Goal: Information Seeking & Learning: Learn about a topic

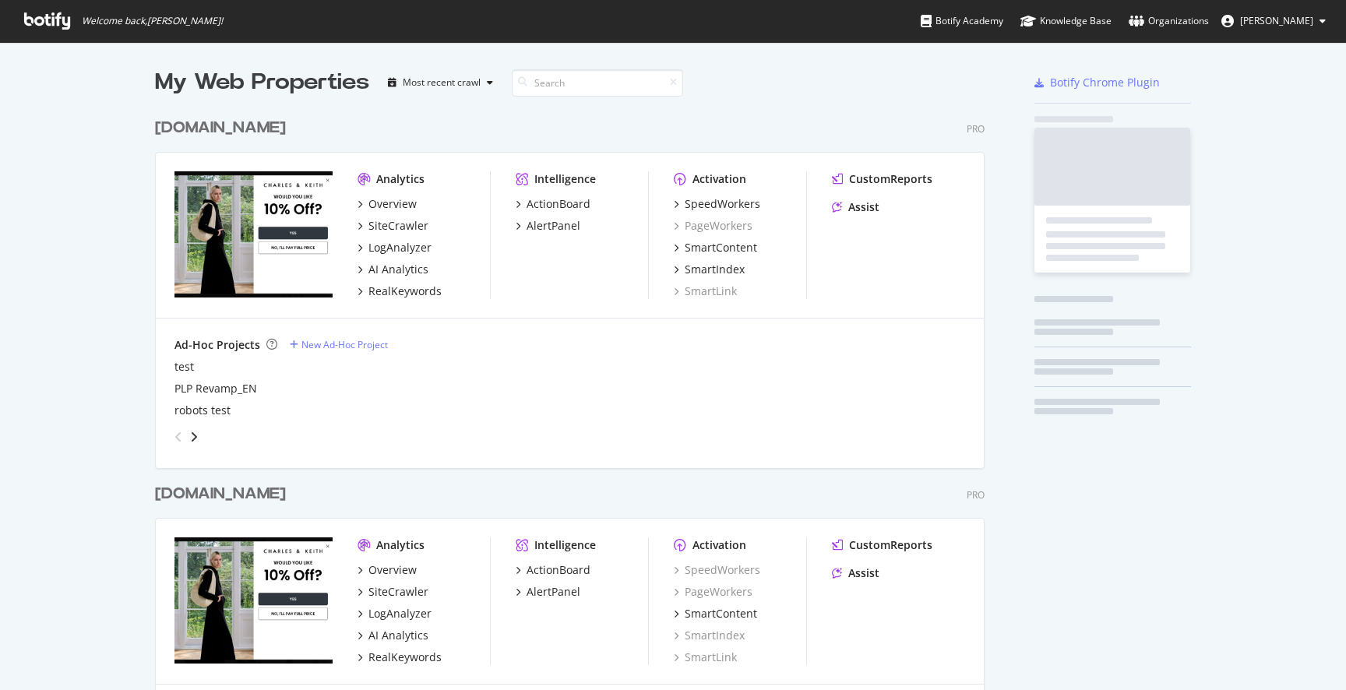
scroll to position [690, 1346]
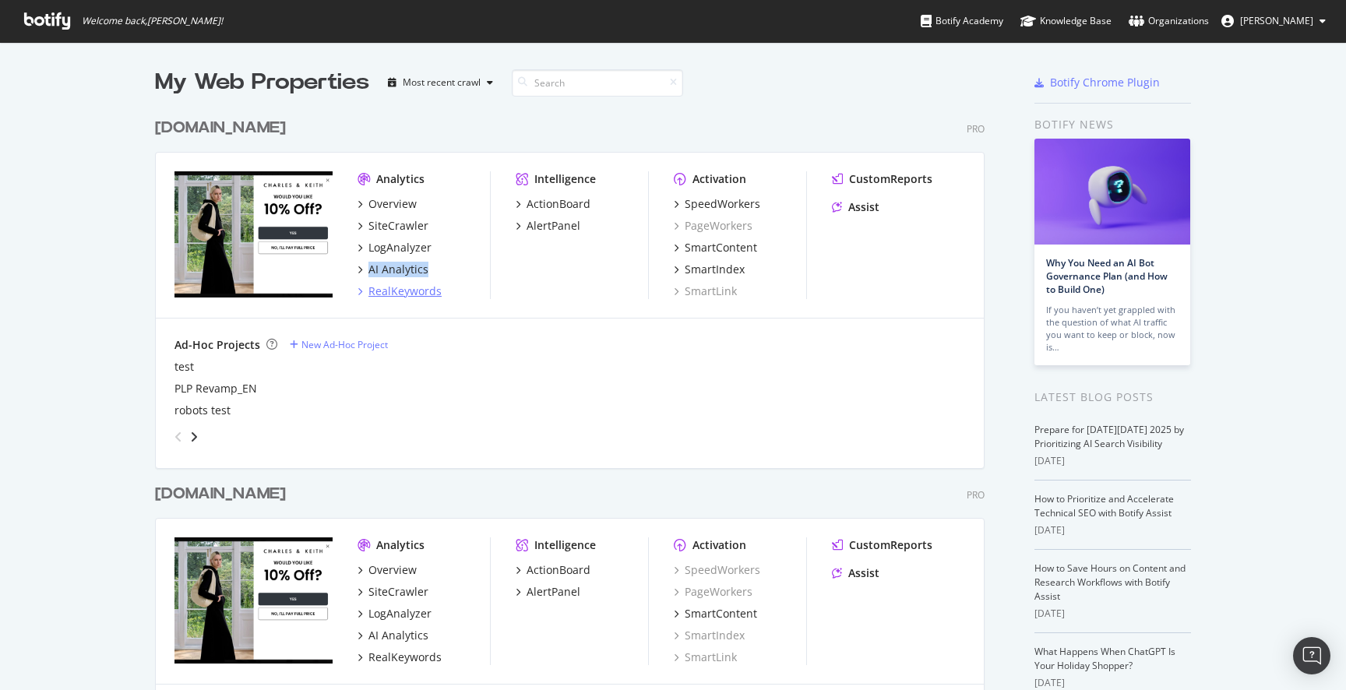
click at [418, 290] on div "RealKeywords" at bounding box center [404, 292] width 73 height 16
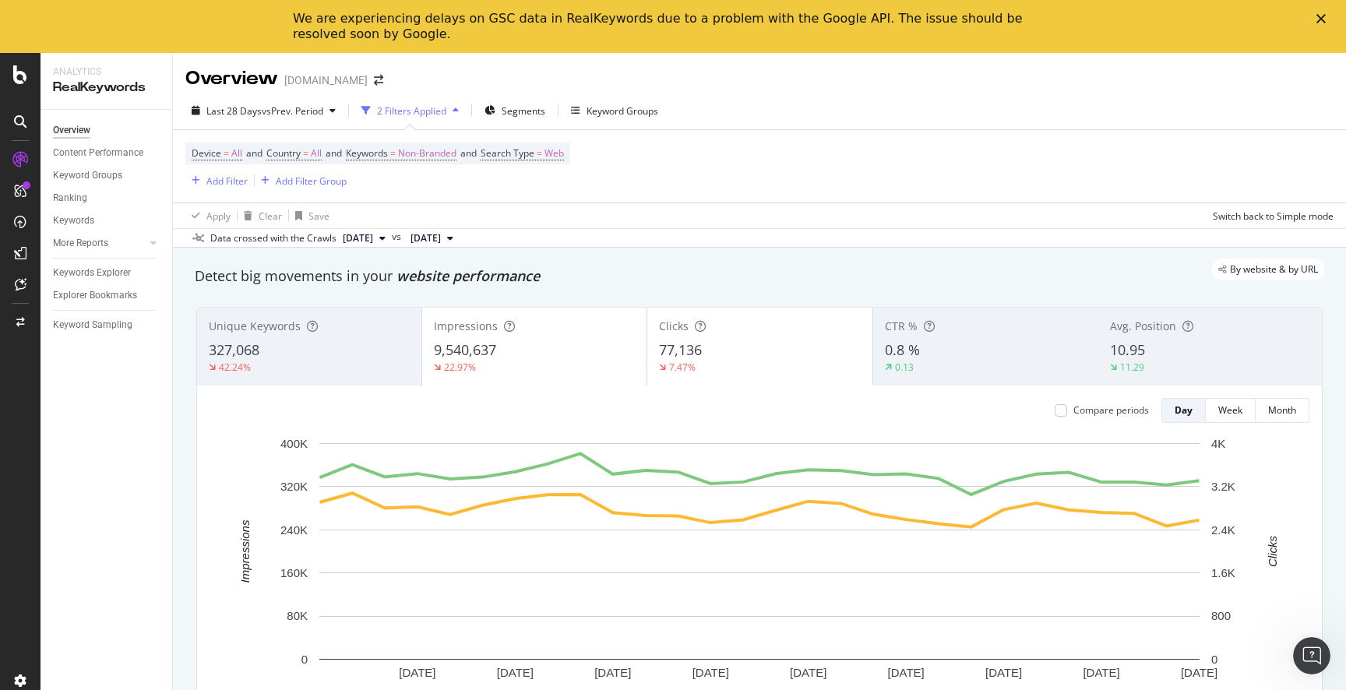
drag, startPoint x: 144, startPoint y: 245, endPoint x: 128, endPoint y: 270, distance: 29.8
click at [144, 245] on div at bounding box center [138, 243] width 16 height 16
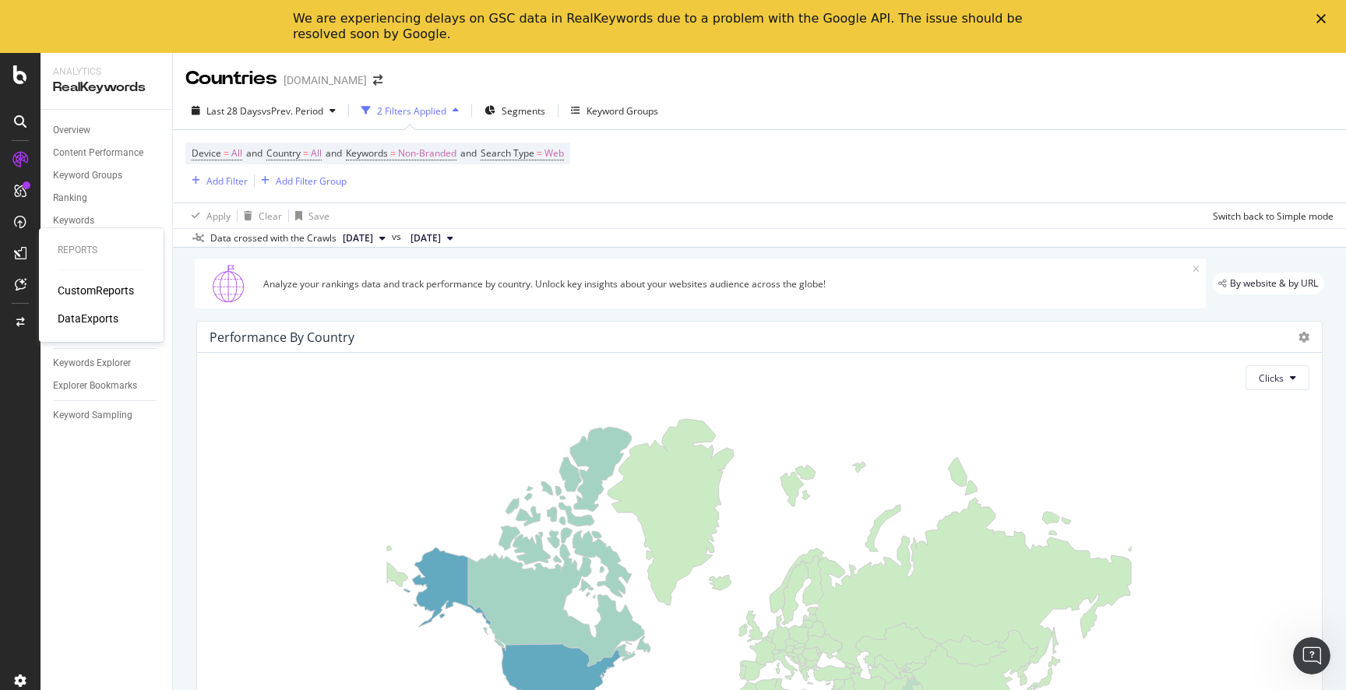
click at [89, 285] on div "CustomReports" at bounding box center [96, 291] width 76 height 16
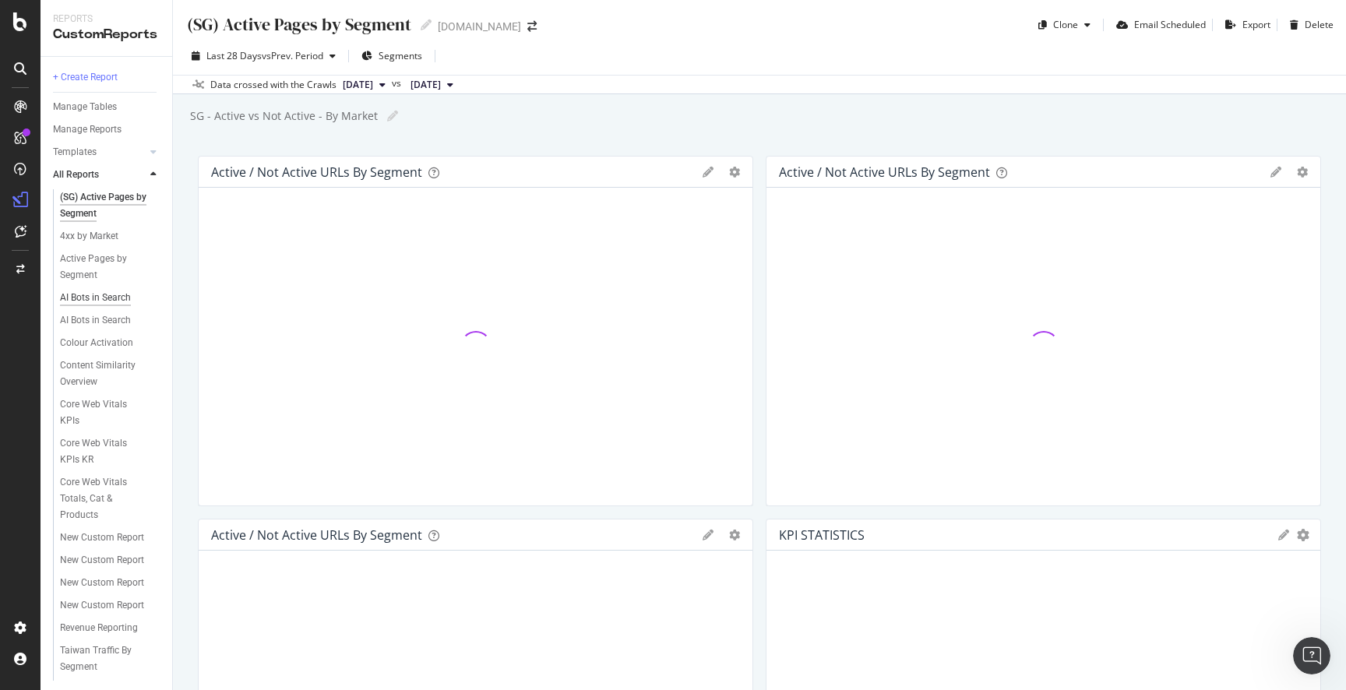
click at [110, 297] on div "AI Bots in Search" at bounding box center [95, 298] width 71 height 16
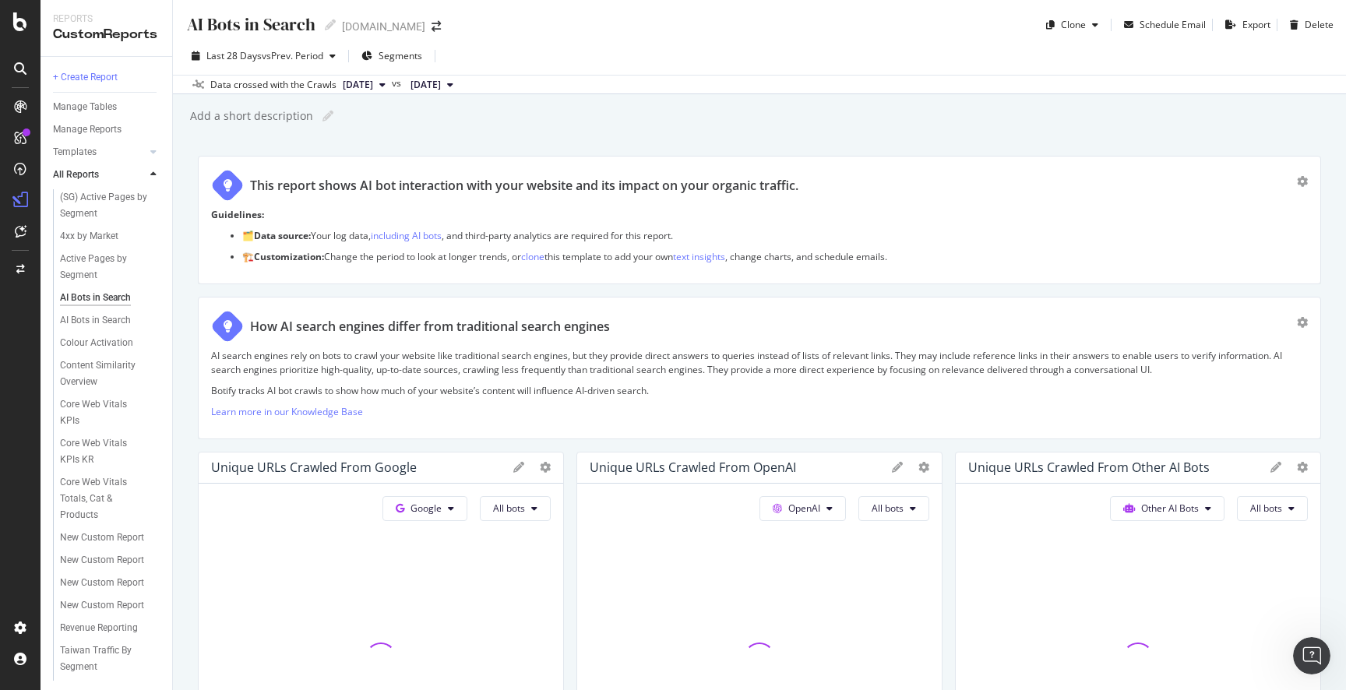
click at [767, 128] on div "AI Bots in Search AI Bots in Search [DOMAIN_NAME] Clone Schedule Email Export D…" at bounding box center [759, 345] width 1173 height 690
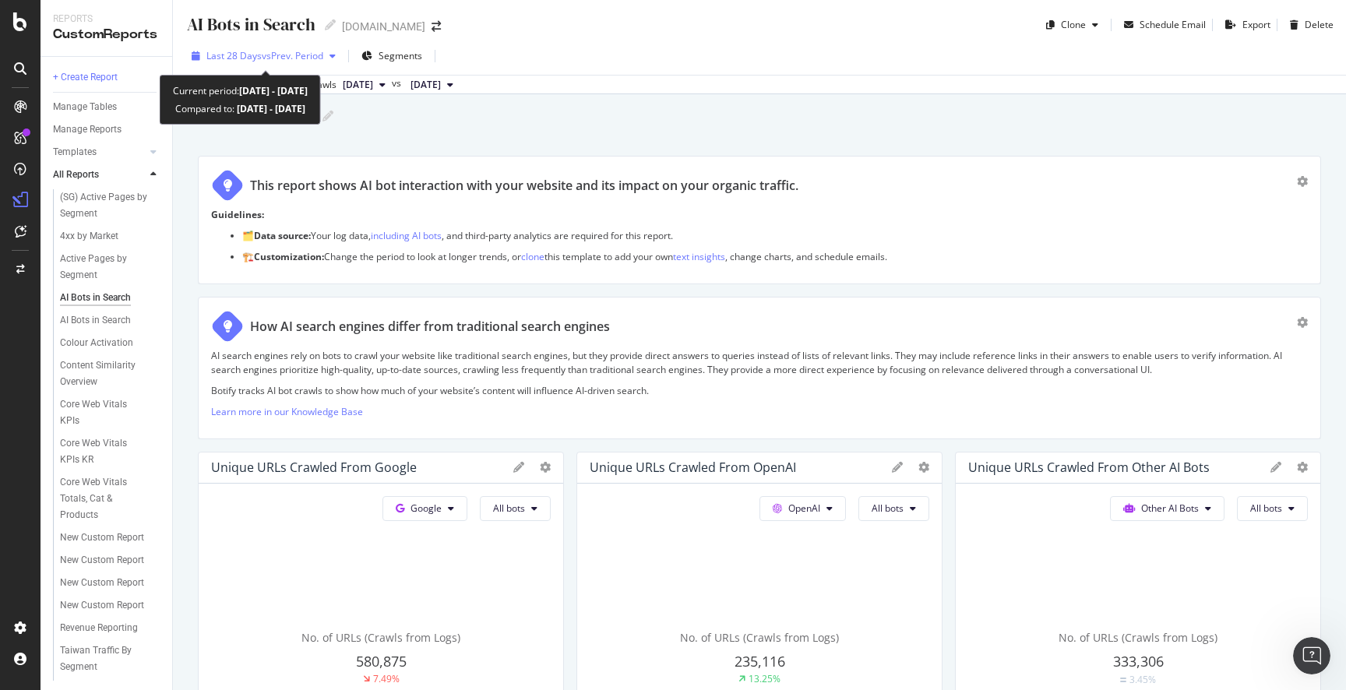
click at [278, 55] on span "vs Prev. Period" at bounding box center [293, 55] width 62 height 13
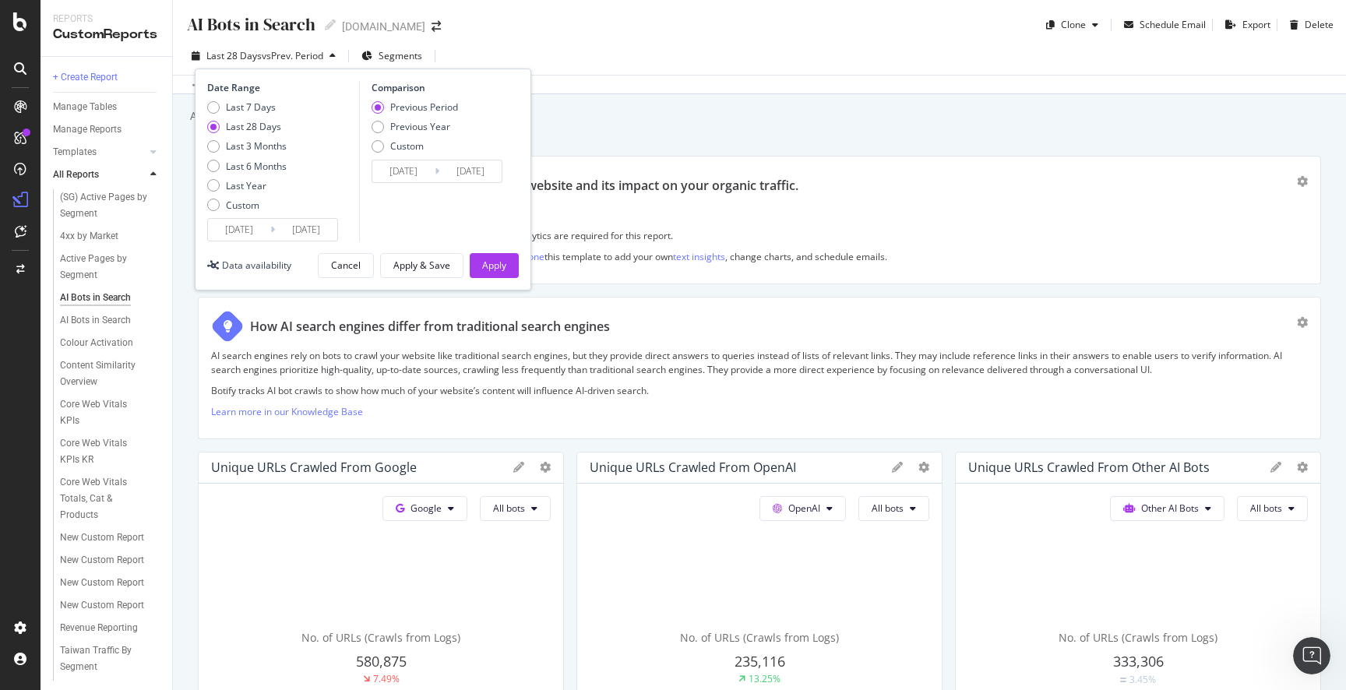
drag, startPoint x: 257, startPoint y: 188, endPoint x: 270, endPoint y: 195, distance: 14.3
click at [257, 187] on div "Last Year" at bounding box center [246, 185] width 41 height 13
type input "[DATE]"
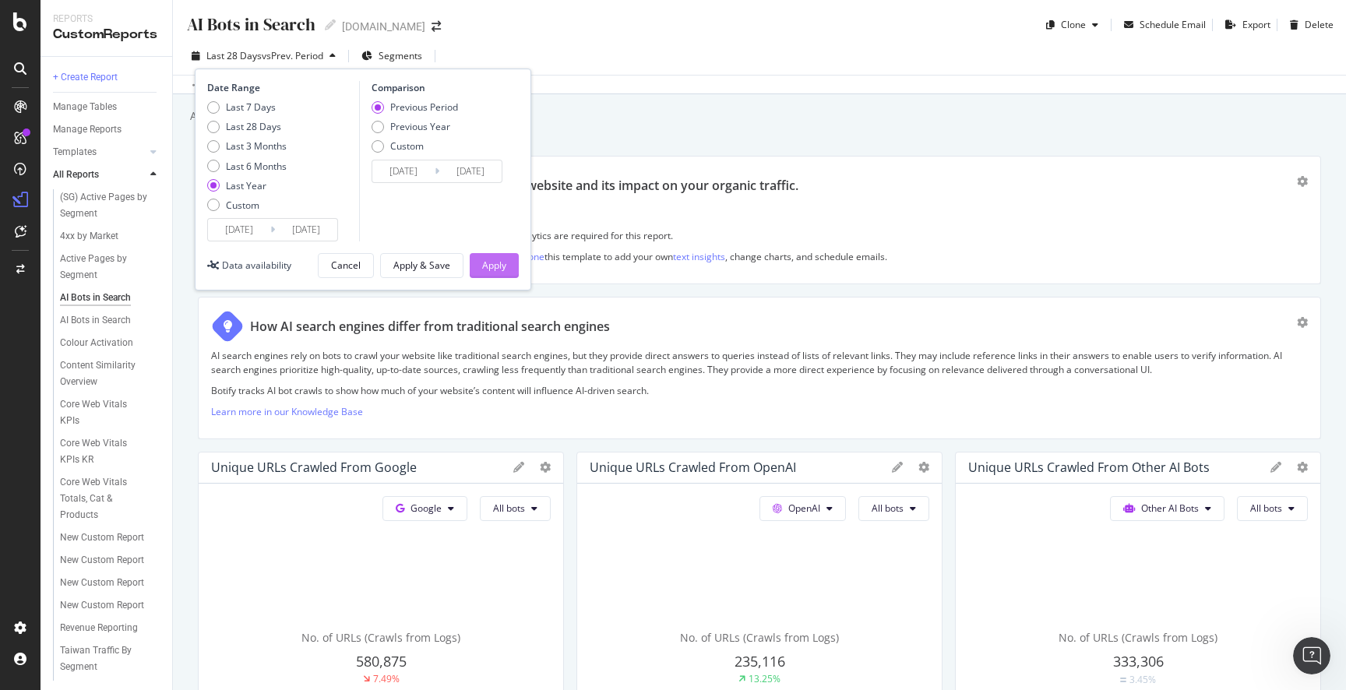
click at [494, 270] on div "Apply" at bounding box center [494, 265] width 24 height 13
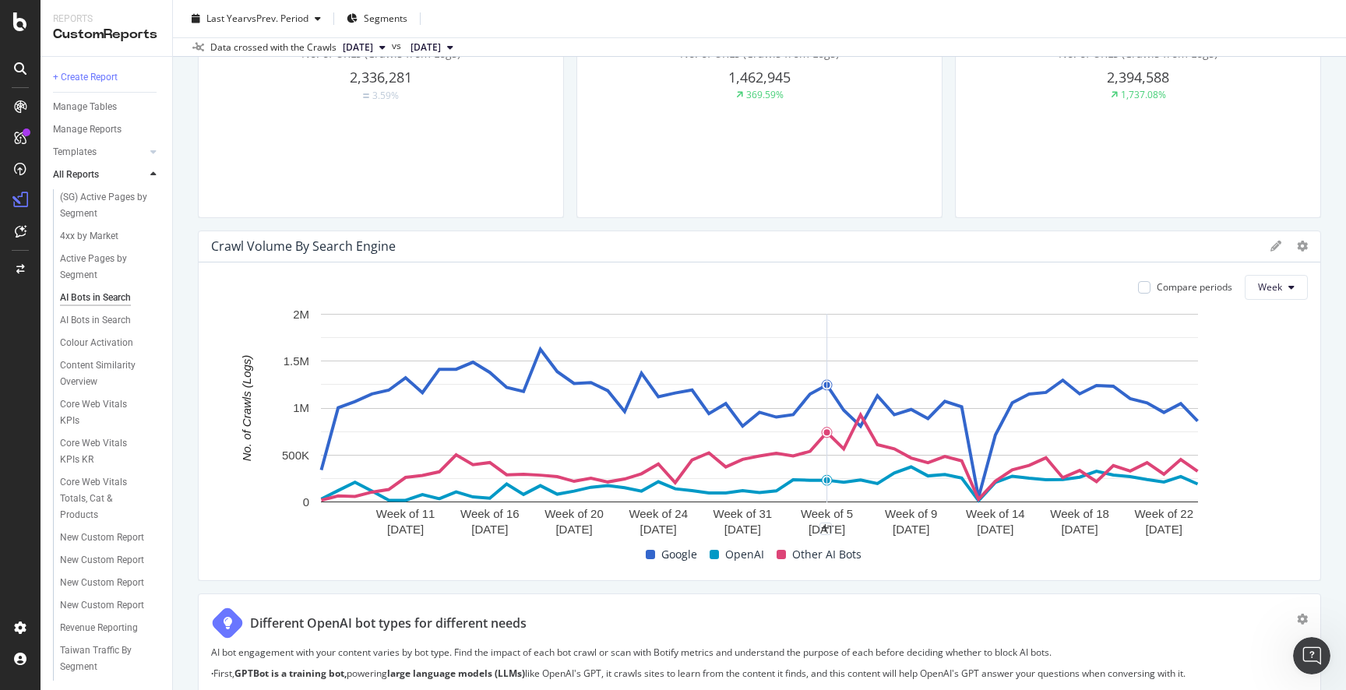
scroll to position [588, 0]
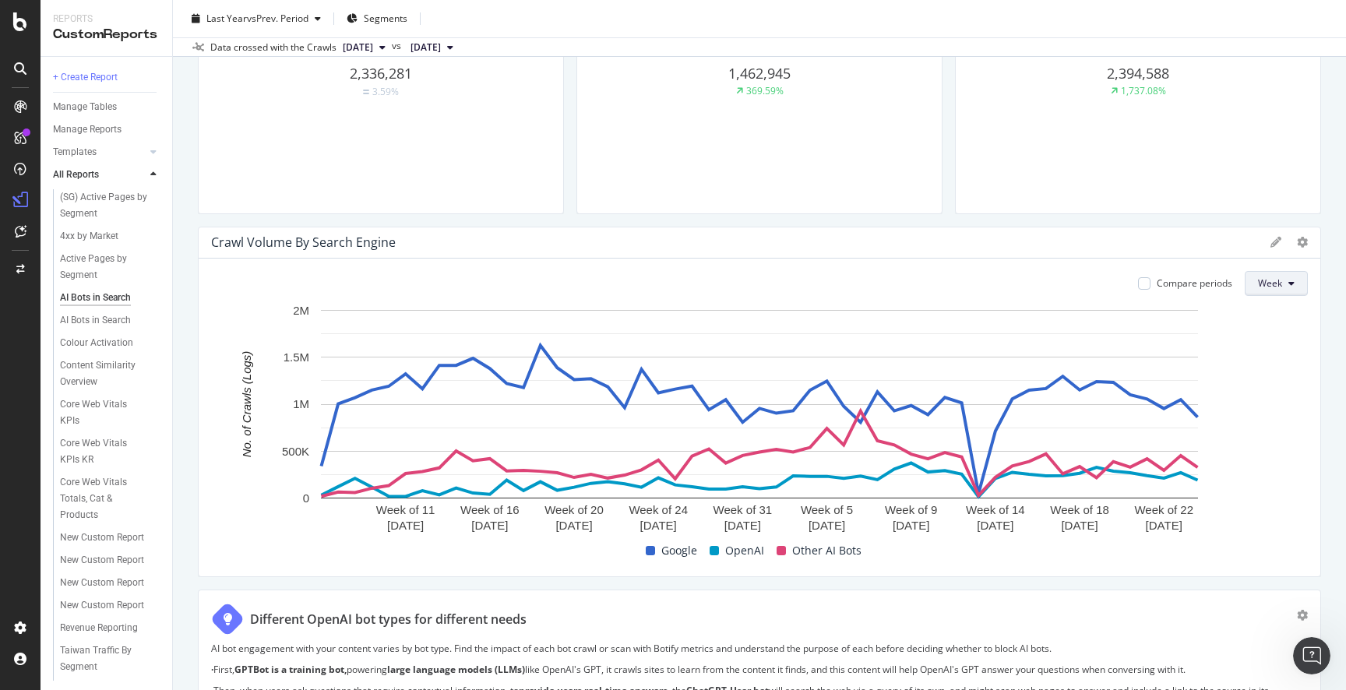
click at [1294, 271] on button "Week" at bounding box center [1276, 283] width 63 height 25
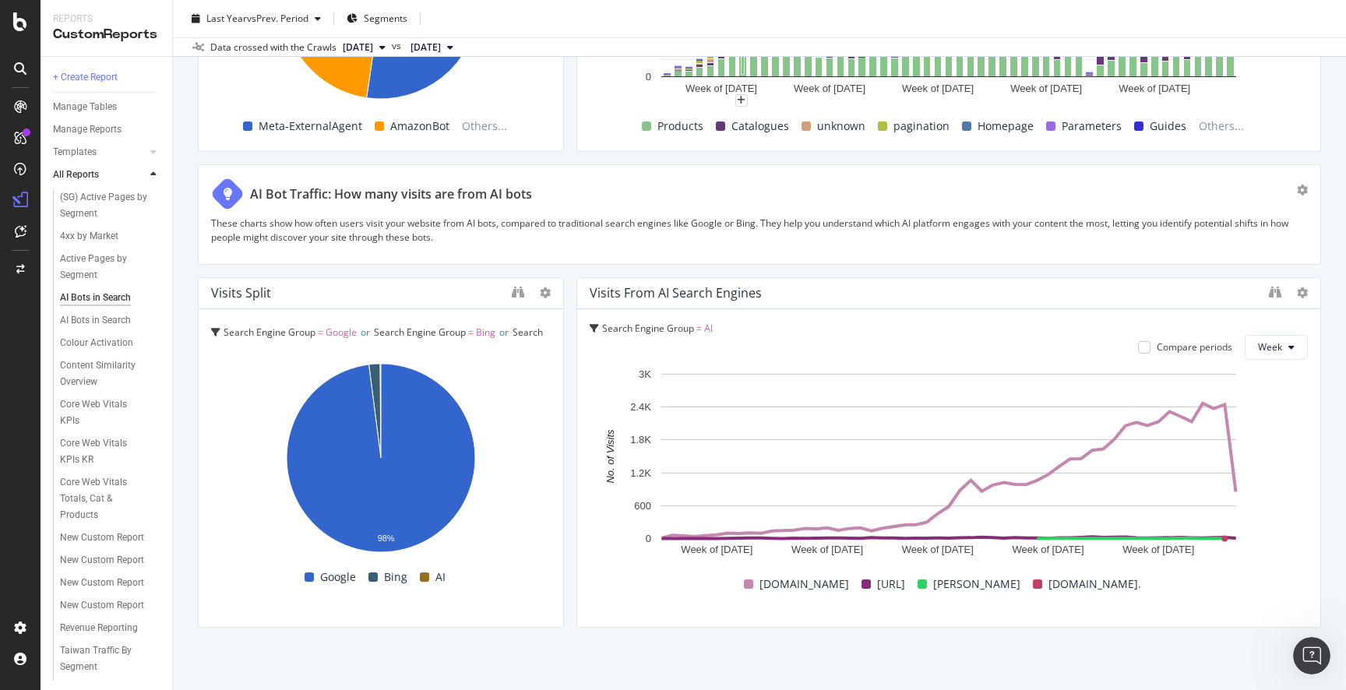
scroll to position [2575, 0]
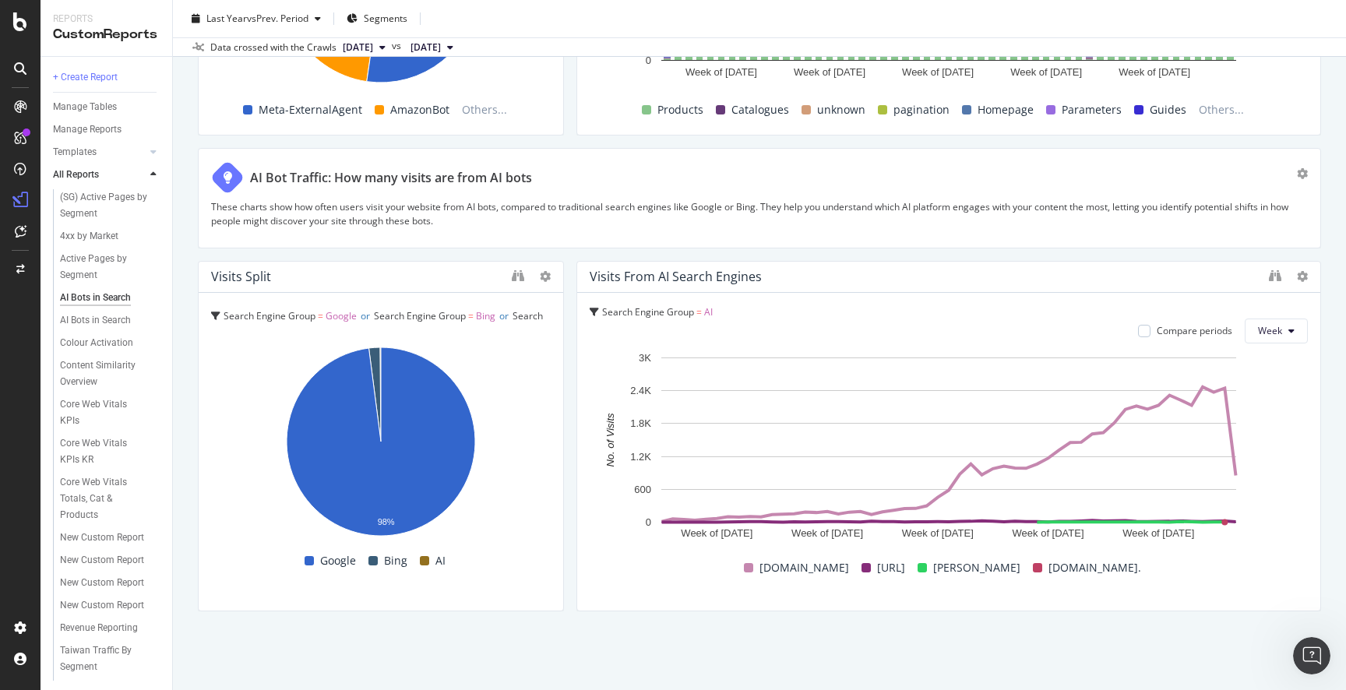
drag, startPoint x: 1065, startPoint y: 514, endPoint x: 1190, endPoint y: 573, distance: 138.4
click at [1190, 572] on div "Week of [DATE] Week of [DATE] Week of [DATE] Week of [DATE] Week of [DATE] 0 60…" at bounding box center [949, 465] width 718 height 230
click at [1190, 573] on div "[DOMAIN_NAME] [DOMAIN_NAME] [PERSON_NAME][DOMAIN_NAME] [DOMAIN_NAME]." at bounding box center [943, 567] width 718 height 23
drag, startPoint x: 1222, startPoint y: 380, endPoint x: 1338, endPoint y: 408, distance: 119.4
click at [1338, 408] on div "AI Bots in Search AI Bots in Search [DOMAIN_NAME] Clone Schedule Email Export D…" at bounding box center [759, 345] width 1173 height 690
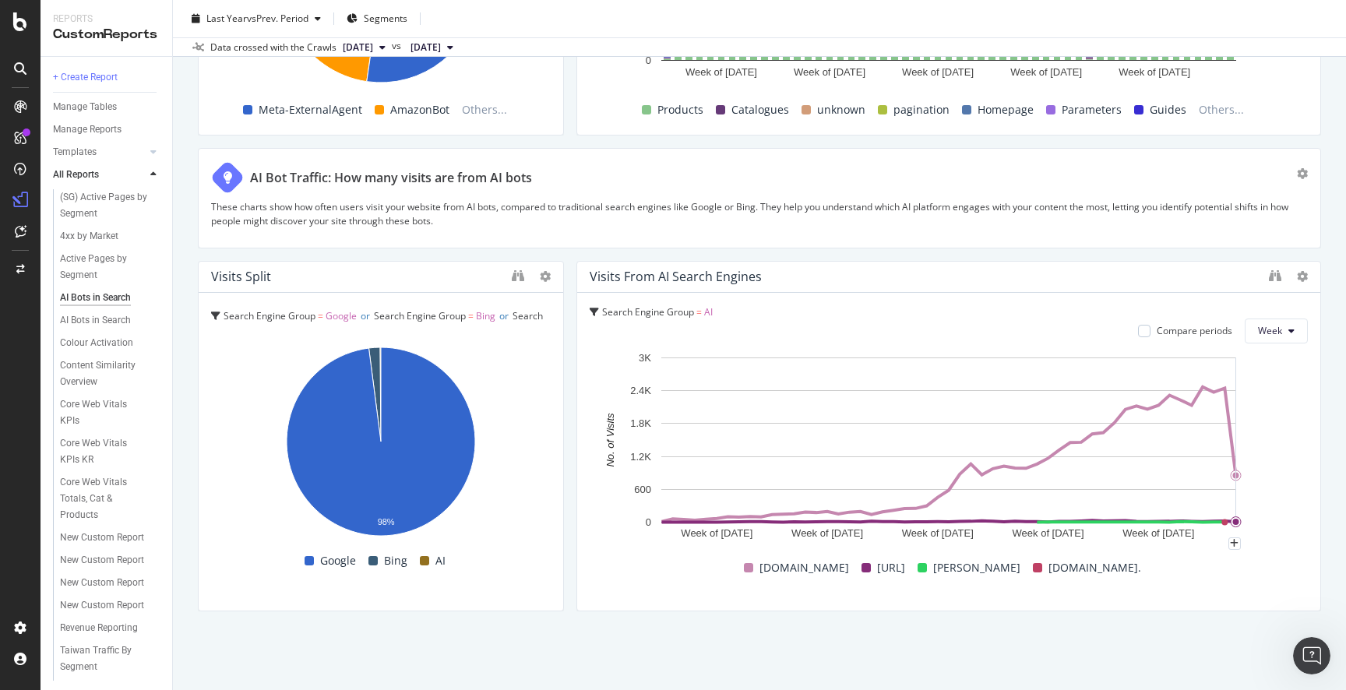
click at [1335, 406] on div "AI Bots in Search AI Bots in Search [DOMAIN_NAME] Clone Schedule Email Export D…" at bounding box center [759, 345] width 1173 height 690
click at [1299, 403] on div "Visits from AI Search Engines Search Engine Group = AI Compare periods Week Wee…" at bounding box center [948, 436] width 745 height 351
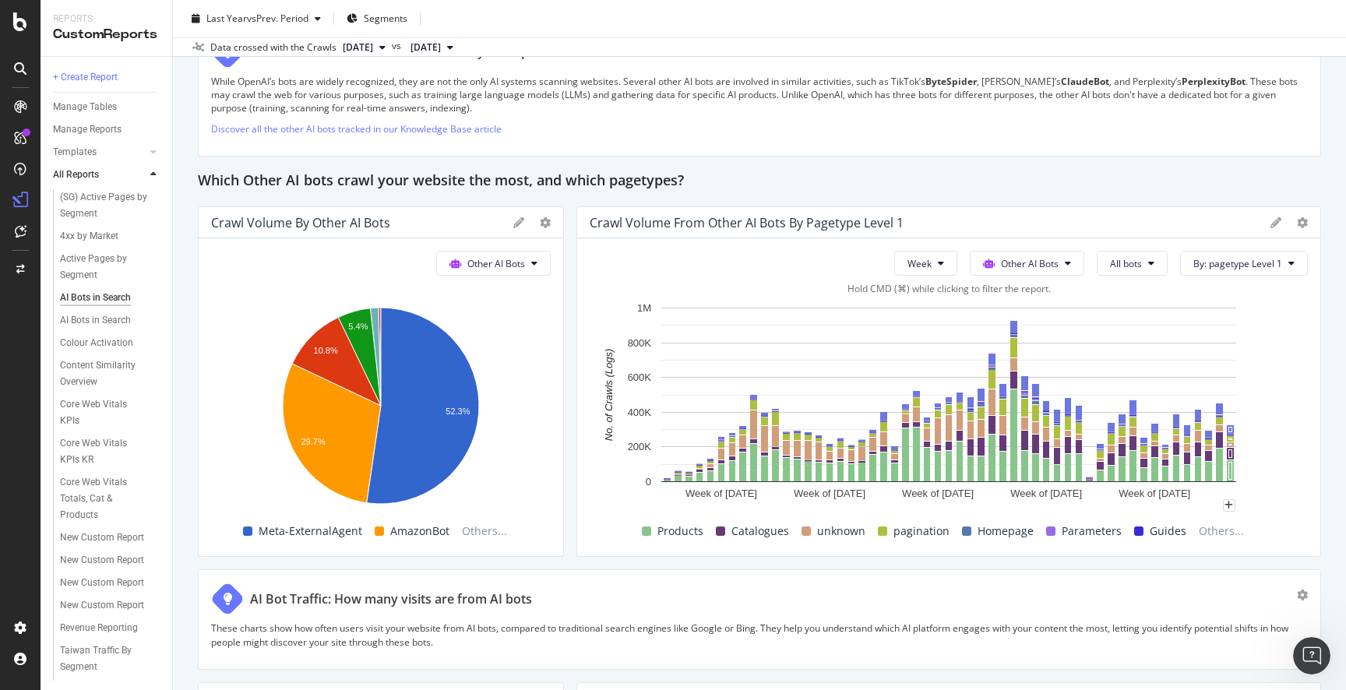
scroll to position [2137, 0]
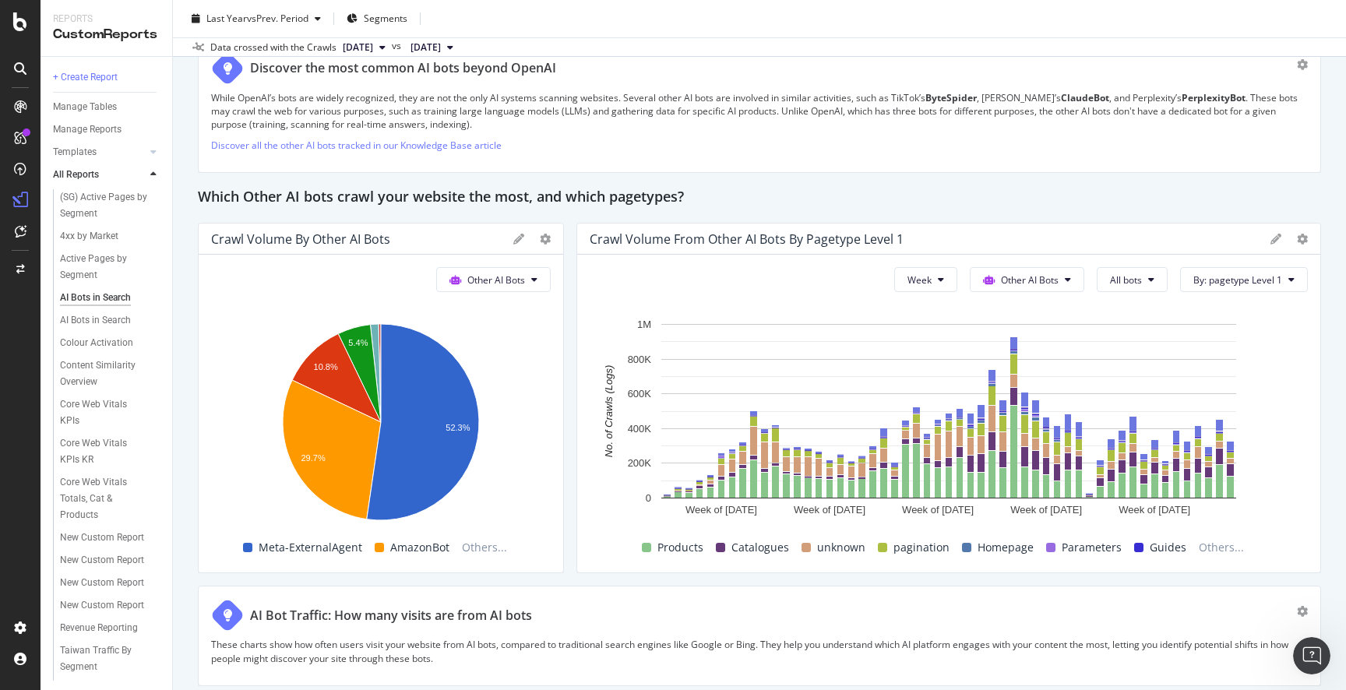
drag, startPoint x: 1317, startPoint y: 594, endPoint x: 1335, endPoint y: 590, distance: 17.6
click at [1335, 591] on div "AI Bots in Search AI Bots in Search [DOMAIN_NAME] Clone Schedule Email Export D…" at bounding box center [759, 345] width 1173 height 690
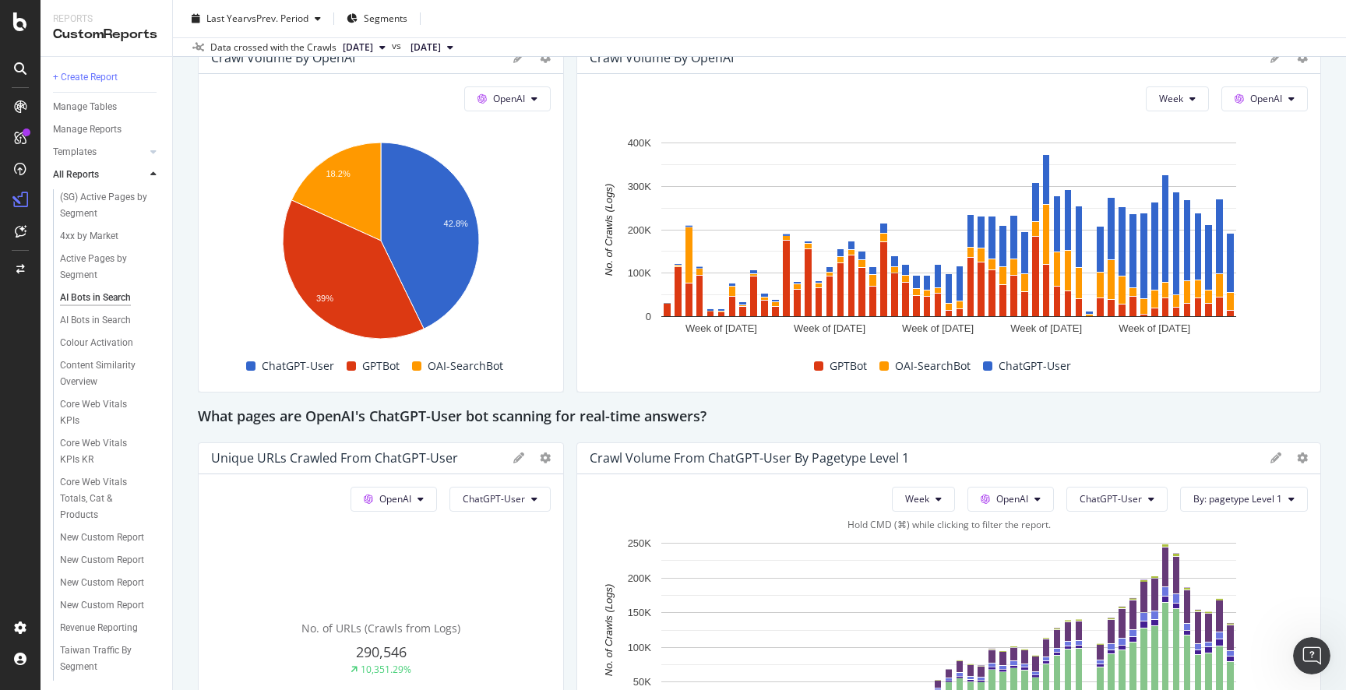
scroll to position [1370, 0]
click at [93, 489] on div "Core Web Vitals Totals, Cat & Products" at bounding box center [106, 498] width 93 height 49
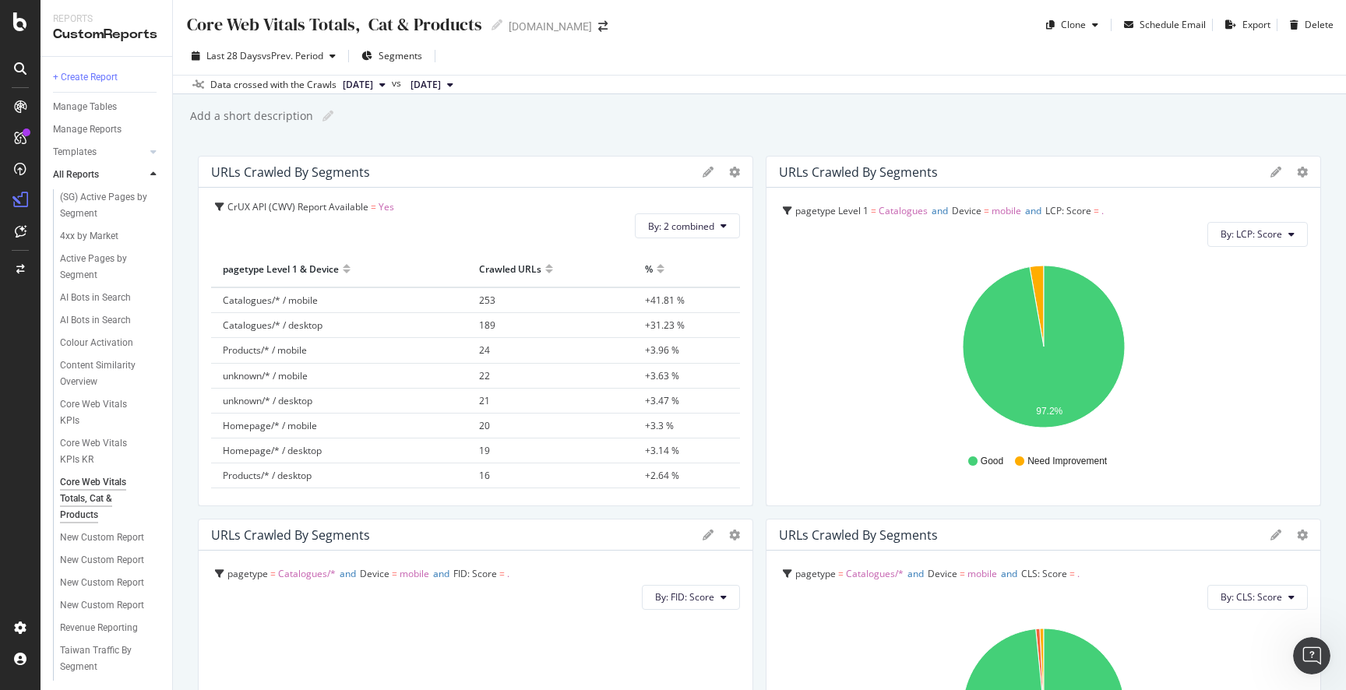
click at [770, 108] on div "Add a short description Add a short description" at bounding box center [768, 115] width 1158 height 23
click at [146, 148] on div at bounding box center [154, 152] width 16 height 16
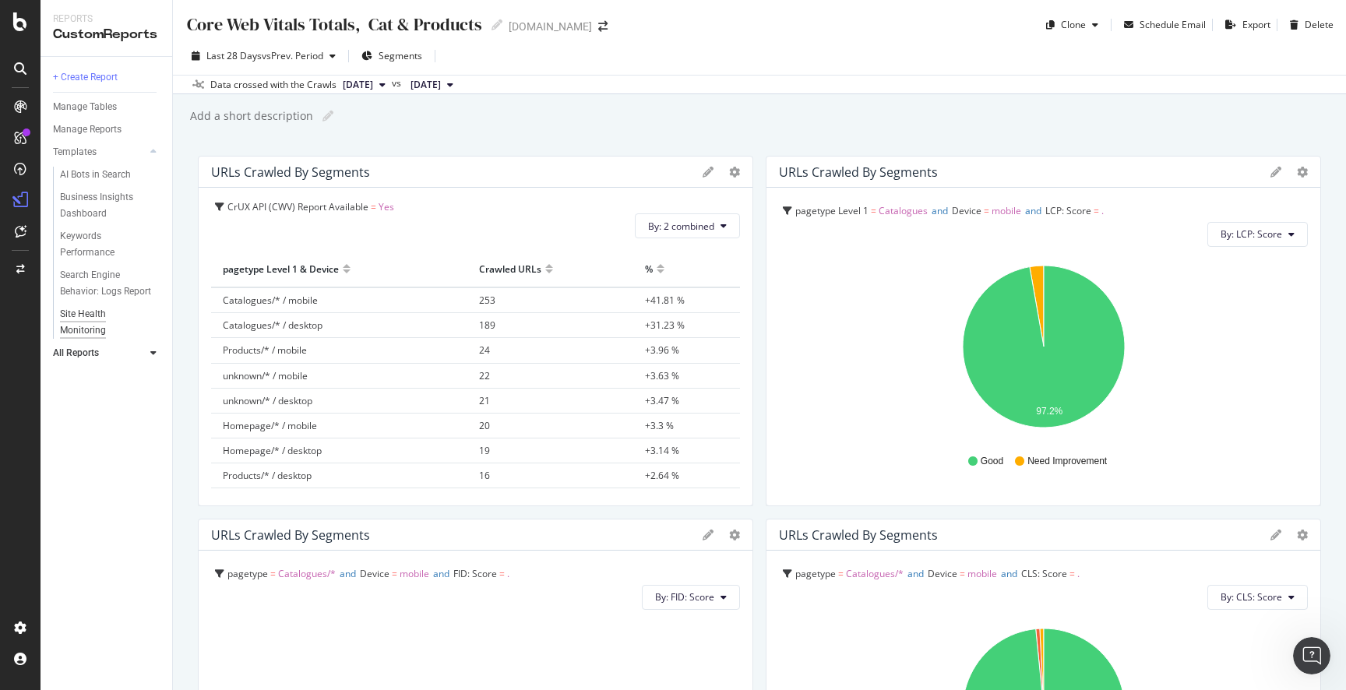
click at [86, 327] on div "Site Health Monitoring" at bounding box center [103, 322] width 87 height 33
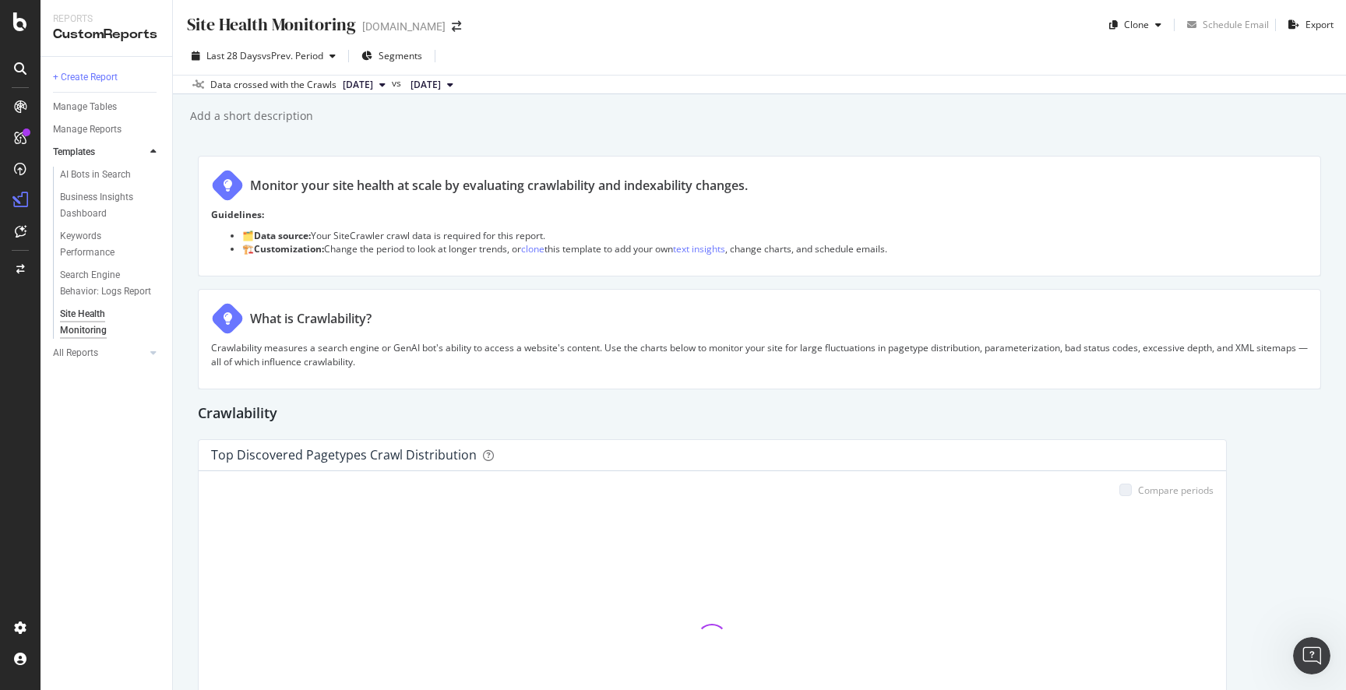
click at [1278, 420] on div "Crawlability" at bounding box center [759, 414] width 1123 height 25
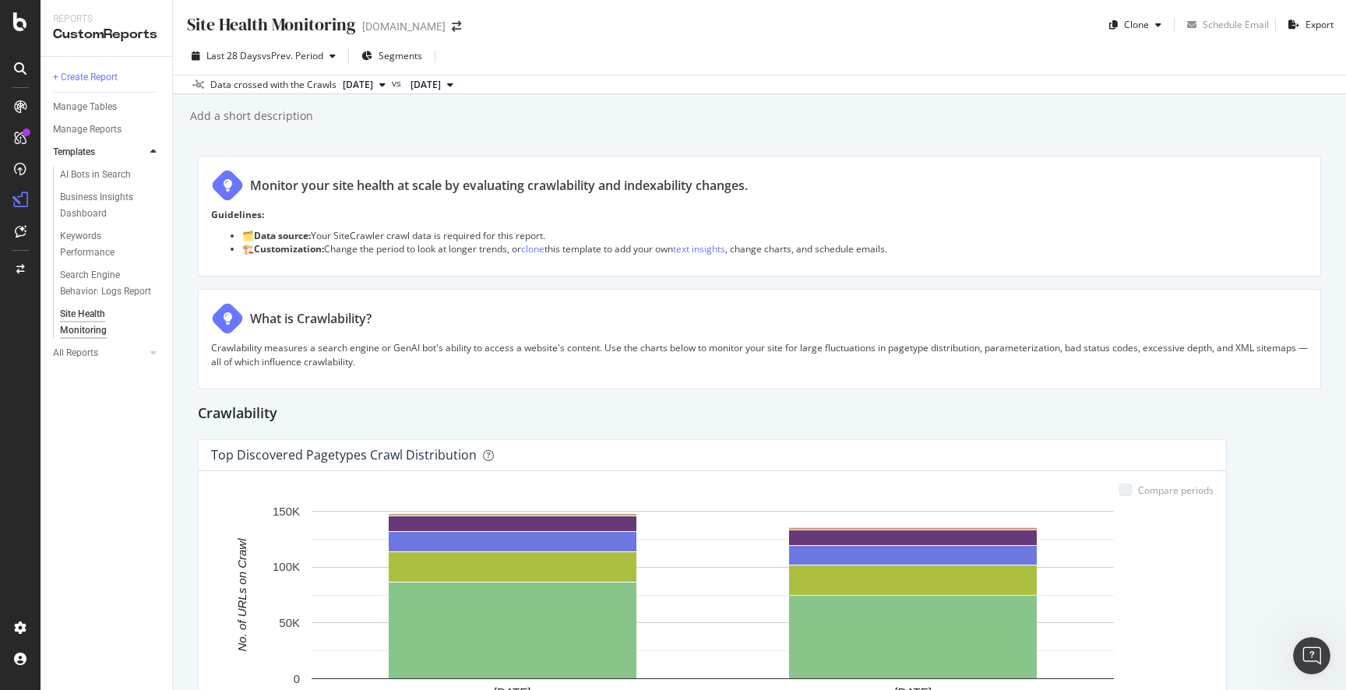
drag, startPoint x: 703, startPoint y: 353, endPoint x: 697, endPoint y: 368, distance: 16.5
click at [703, 353] on p "Crawlability measures a search engine or GenAI bot's ability to access a websit…" at bounding box center [759, 354] width 1097 height 26
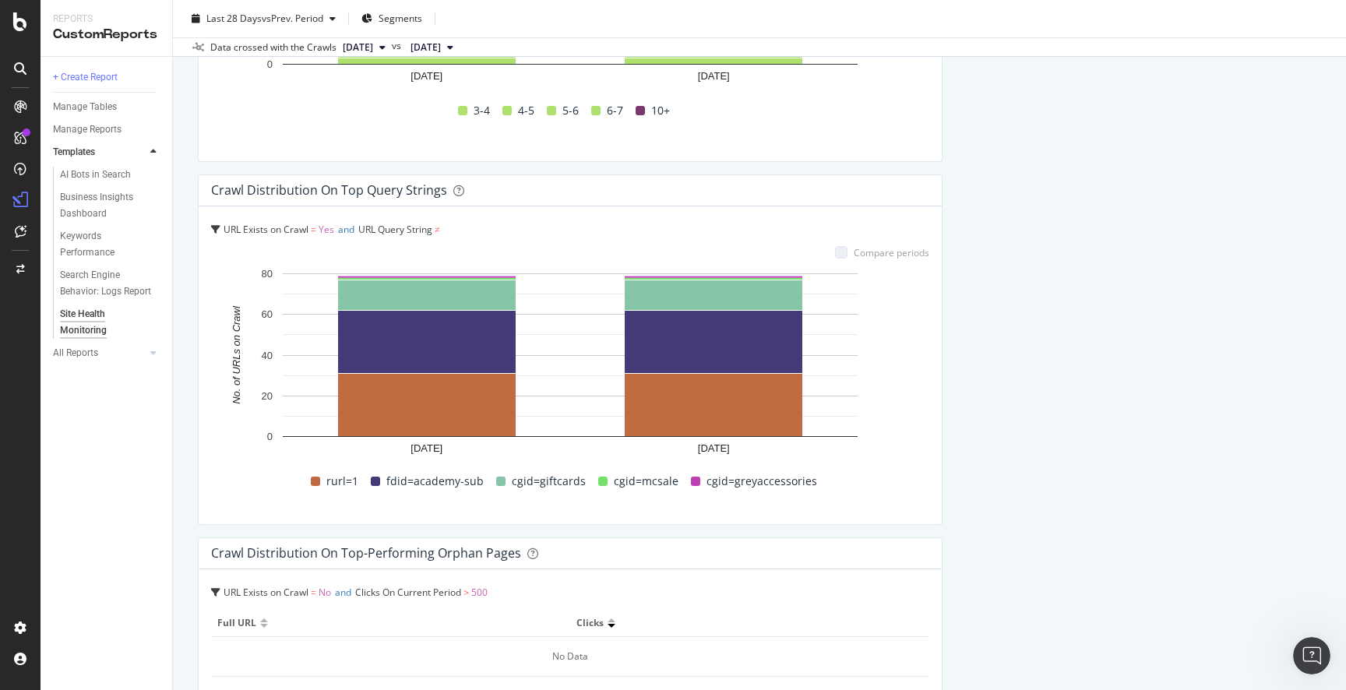
scroll to position [1723, 0]
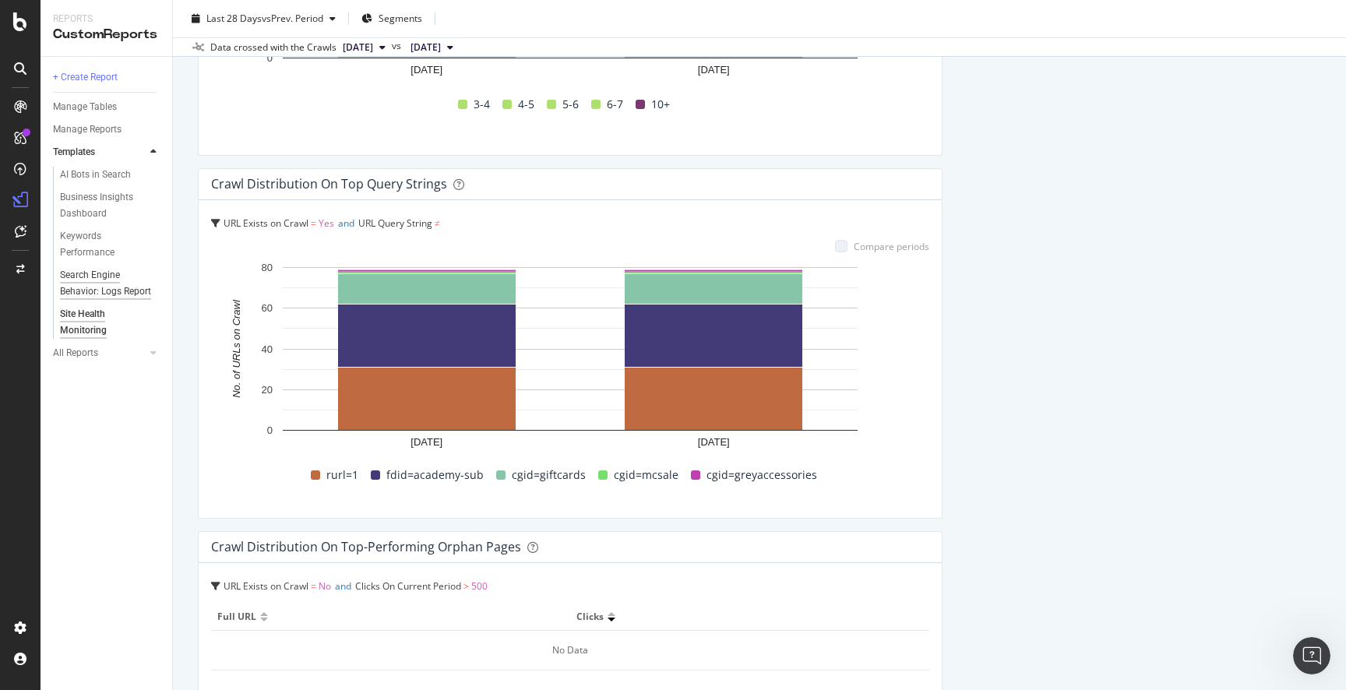
click at [104, 284] on div "Search Engine Behavior: Logs Report" at bounding box center [106, 283] width 92 height 33
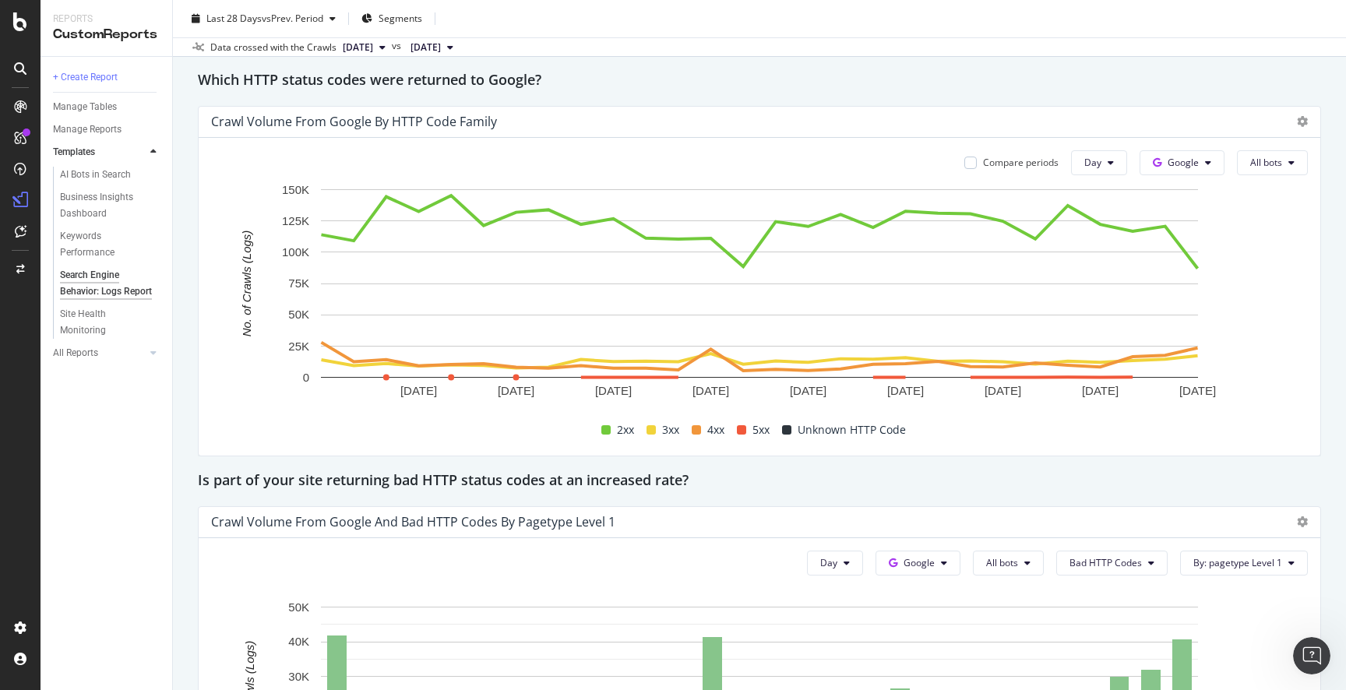
scroll to position [1890, 0]
click at [1006, 560] on span "All bots" at bounding box center [1002, 563] width 32 height 13
click at [944, 557] on button "Google" at bounding box center [918, 564] width 85 height 25
click at [996, 487] on div "Is part of your site returning bad HTTP status codes at an increased rate?" at bounding box center [759, 482] width 1123 height 25
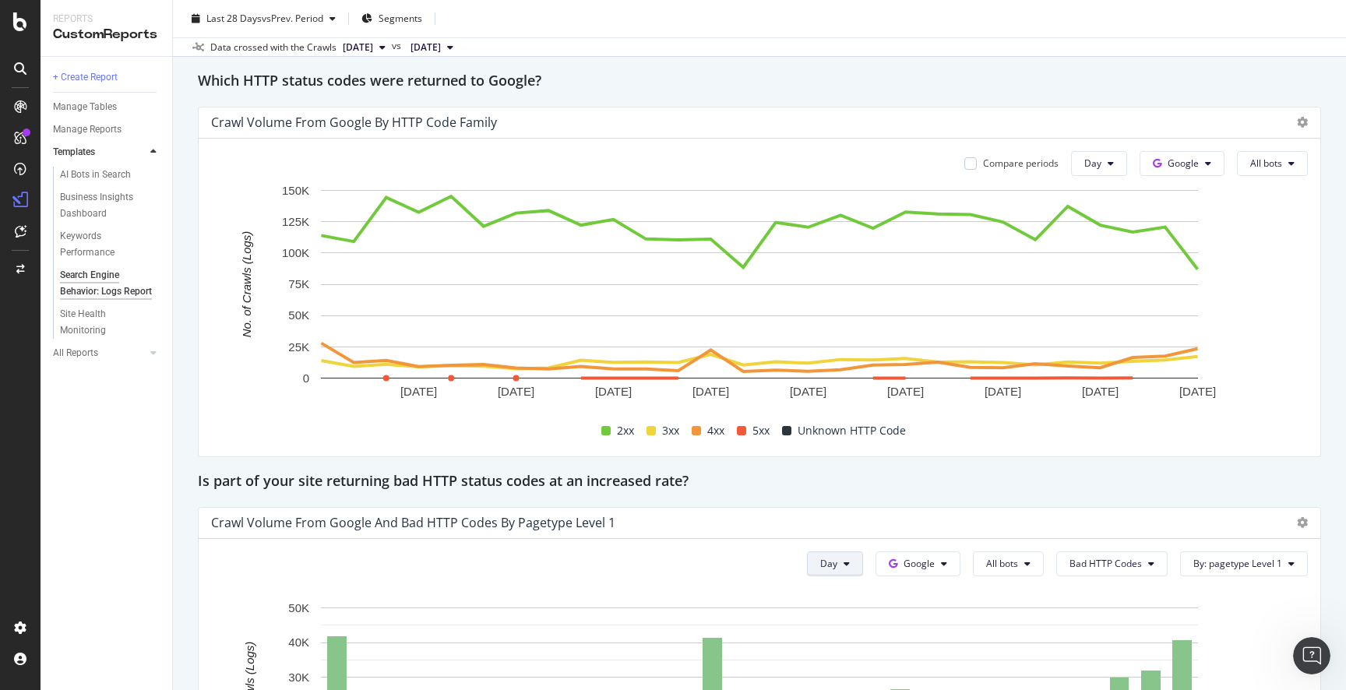
click at [854, 564] on button "Day" at bounding box center [835, 564] width 56 height 25
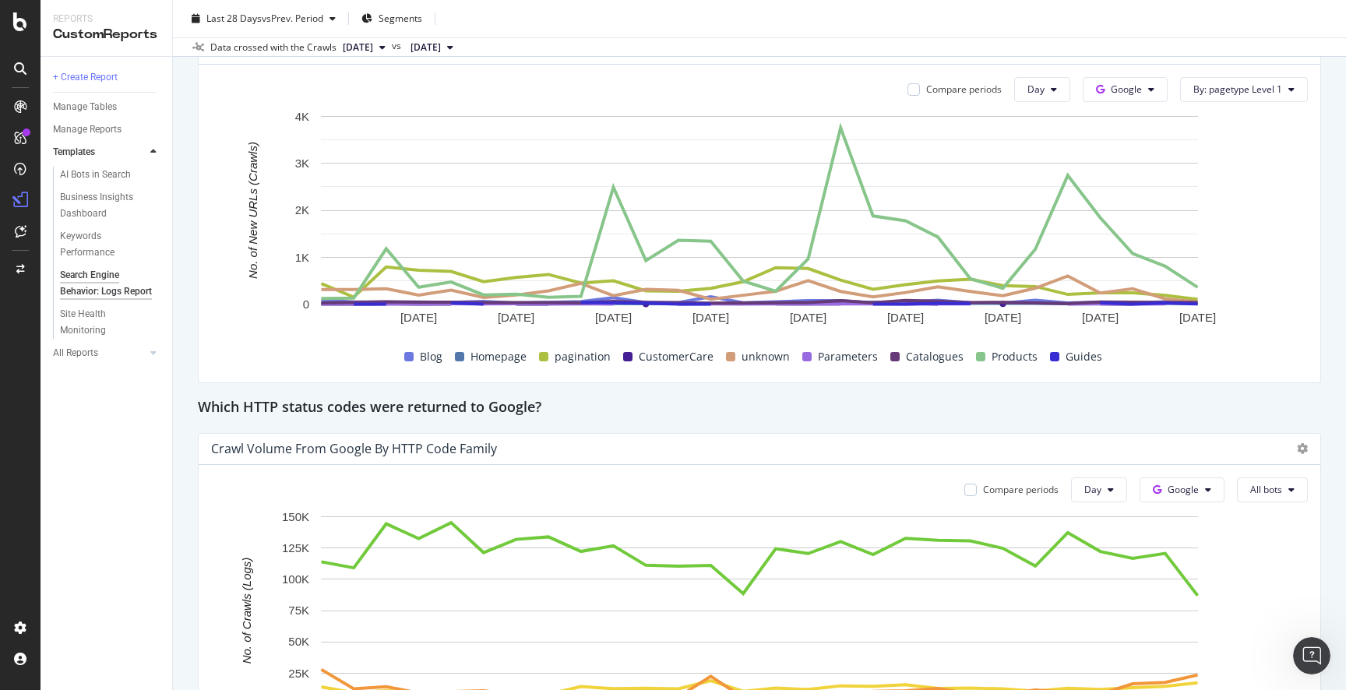
drag, startPoint x: 966, startPoint y: 407, endPoint x: 945, endPoint y: 413, distance: 21.9
click at [964, 407] on div "Which HTTP status codes were returned to Google?" at bounding box center [759, 408] width 1123 height 25
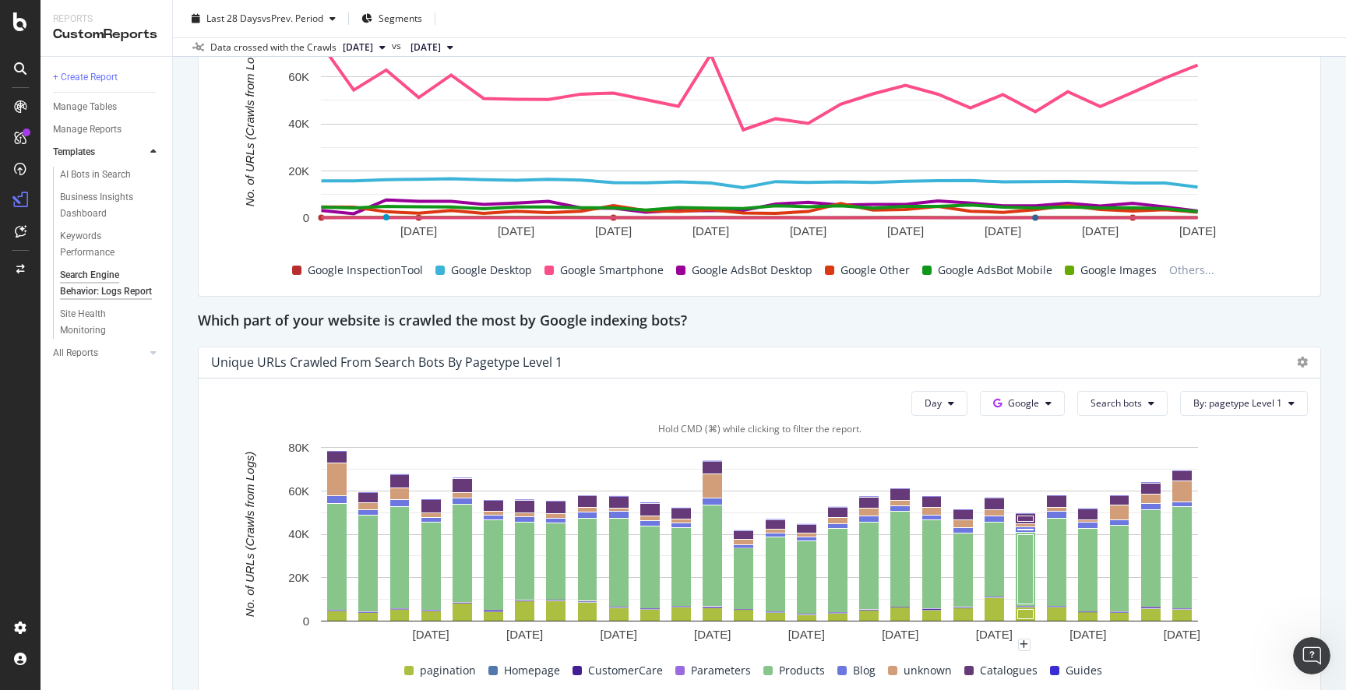
scroll to position [848, 0]
click at [1255, 398] on span "By: pagetype Level 1" at bounding box center [1238, 403] width 89 height 13
click at [1130, 348] on div "Unique URLs Crawled from Search bots by pagetype Level 1" at bounding box center [760, 363] width 1122 height 31
click at [1108, 357] on div "Unique URLs Crawled from Search bots by pagetype Level 1" at bounding box center [746, 363] width 1070 height 16
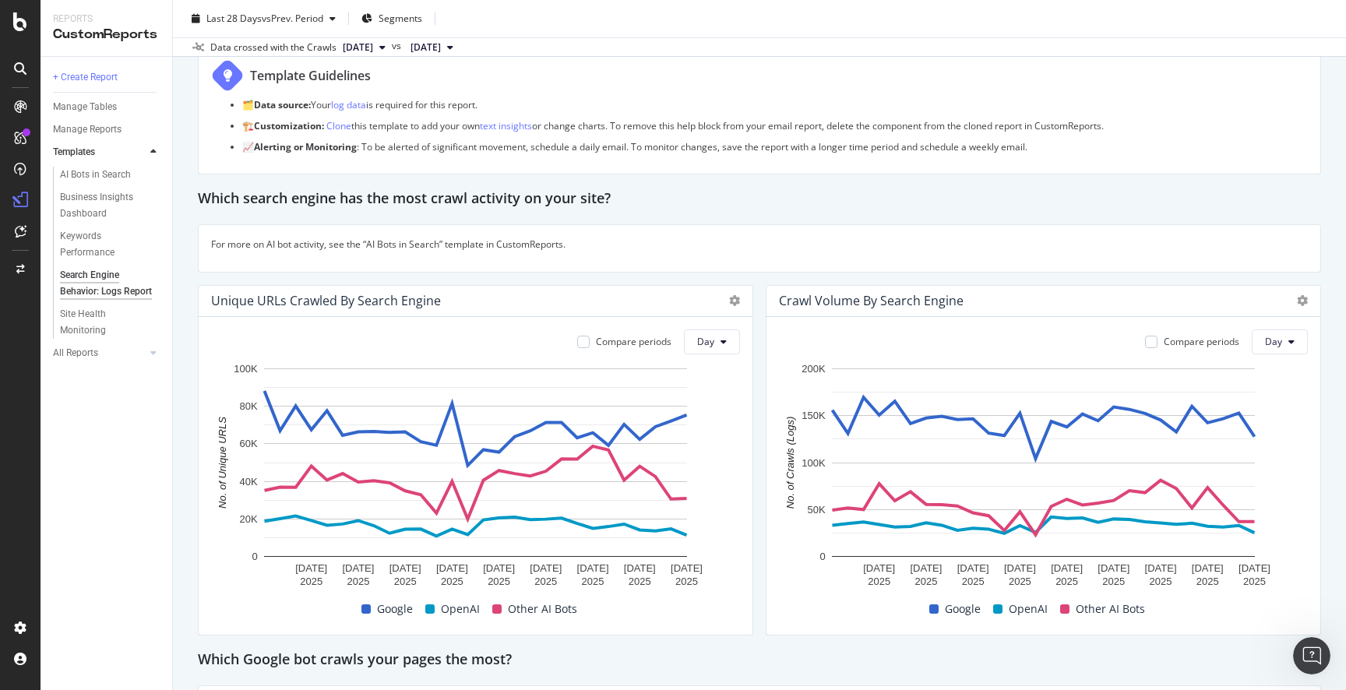
scroll to position [0, 0]
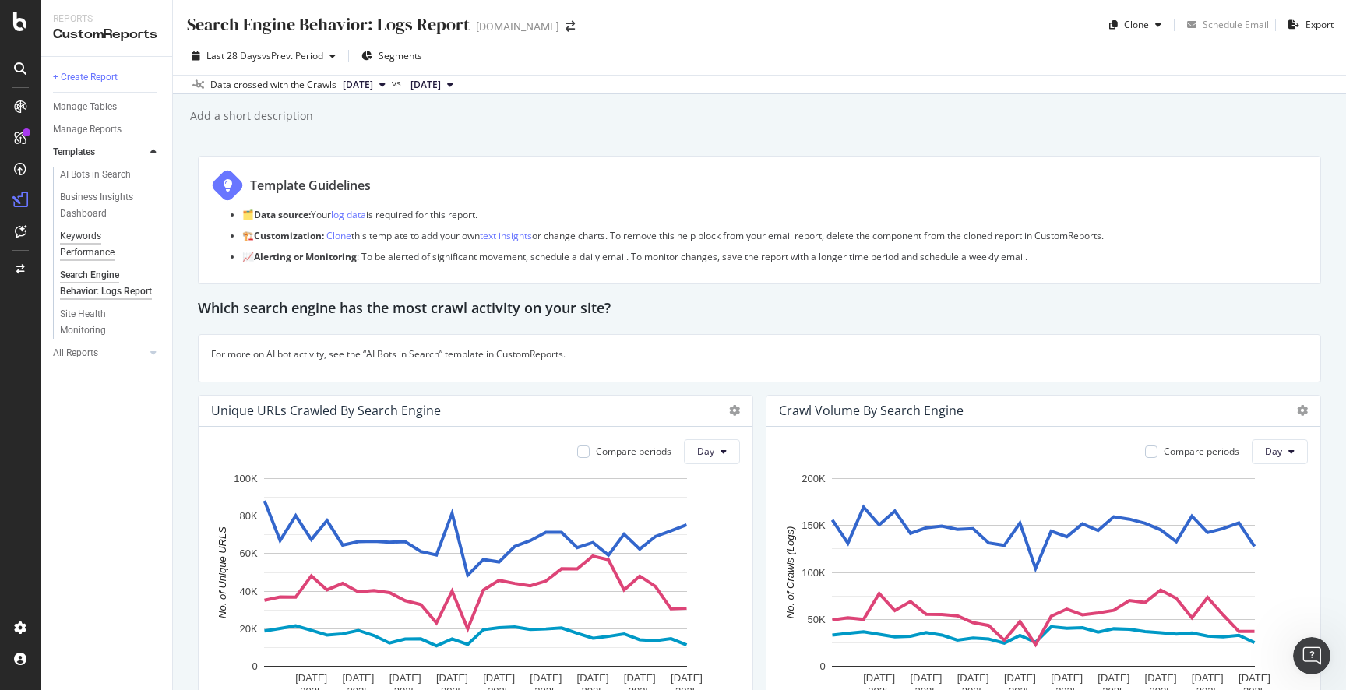
click at [87, 252] on div "Keywords Performance" at bounding box center [103, 244] width 87 height 33
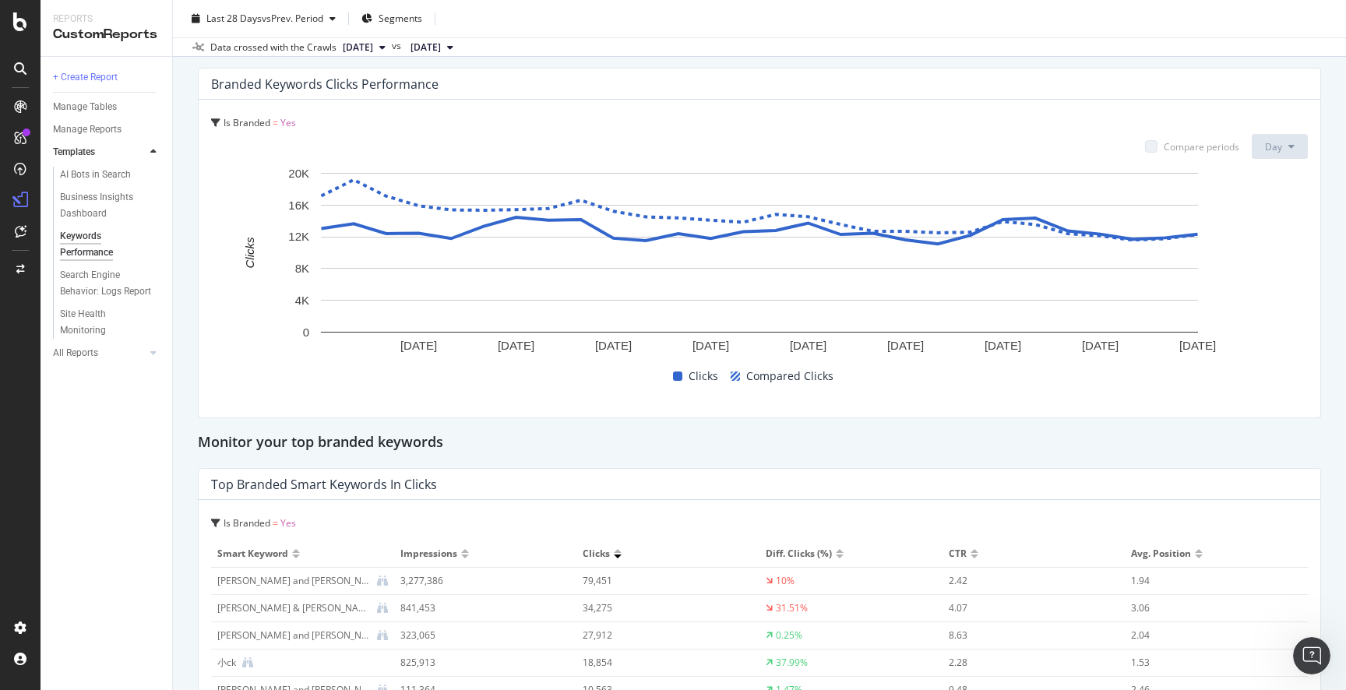
scroll to position [4138, 0]
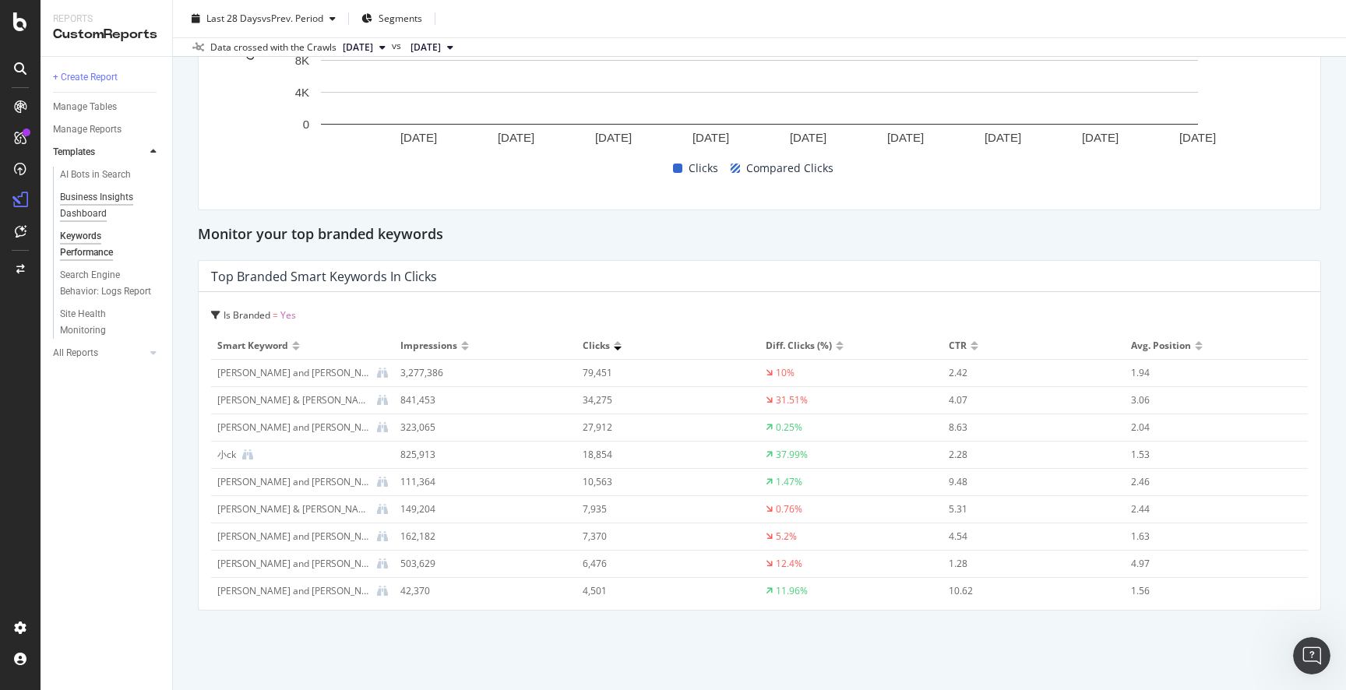
click at [105, 204] on div "Business Insights Dashboard" at bounding box center [105, 205] width 90 height 33
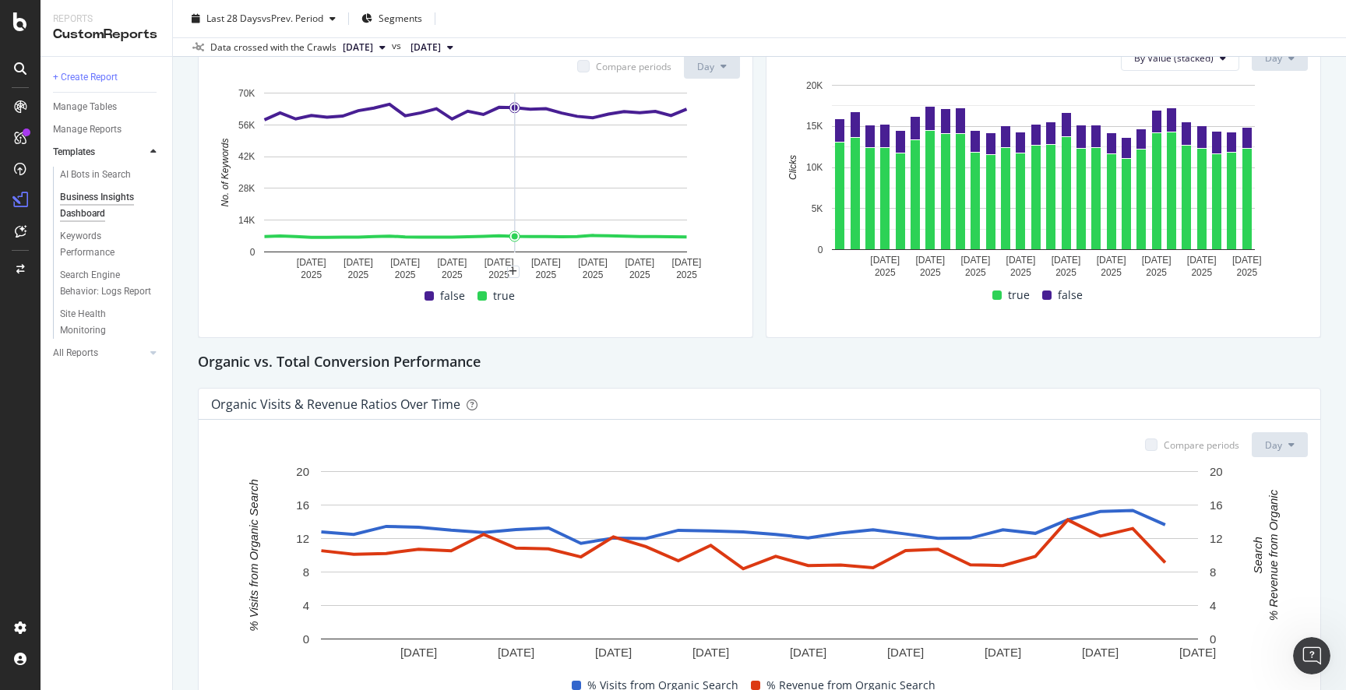
scroll to position [345, 0]
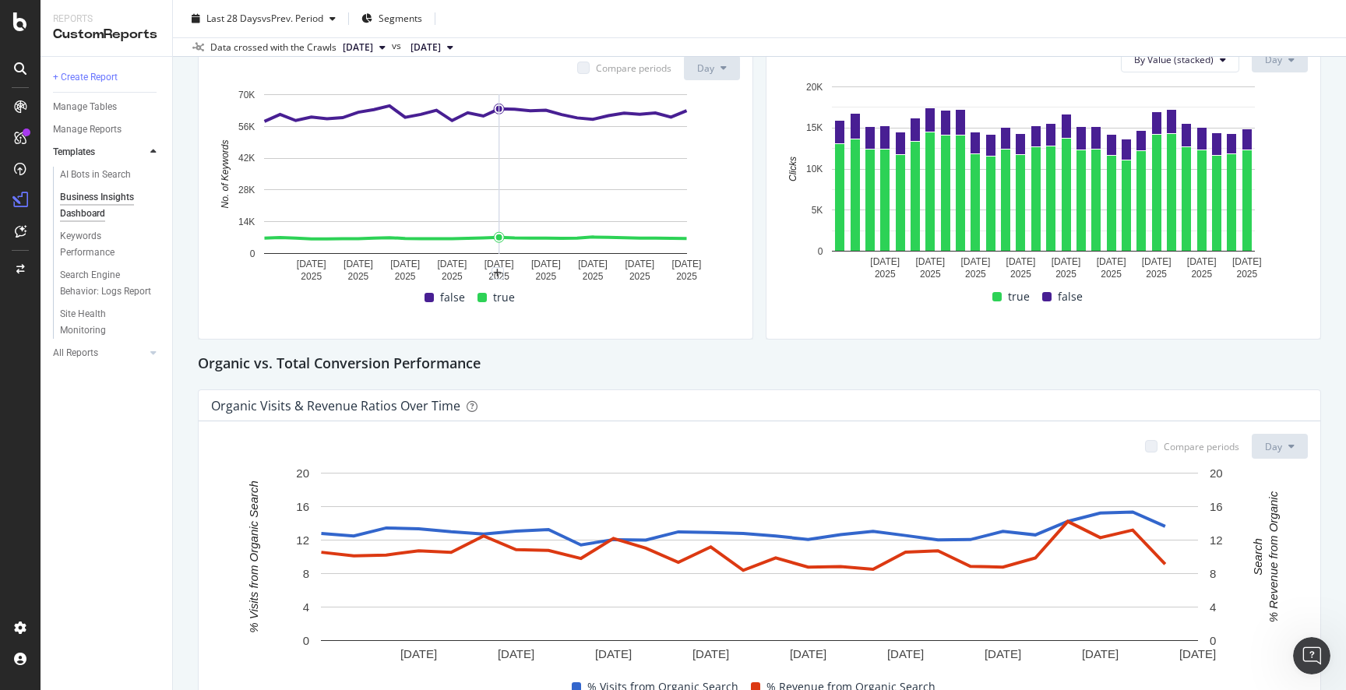
click at [579, 369] on div "Organic vs. Total Conversion Performance" at bounding box center [759, 364] width 1123 height 25
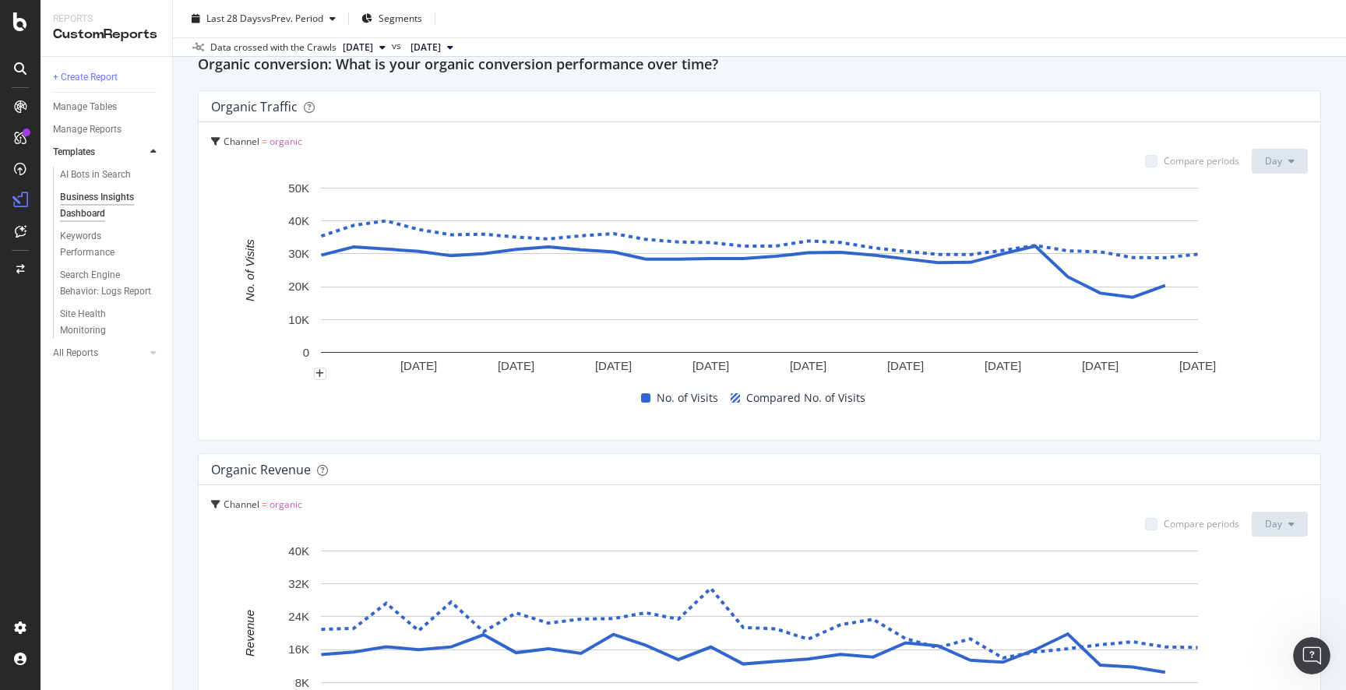
scroll to position [1444, 0]
